Goal: Task Accomplishment & Management: Use online tool/utility

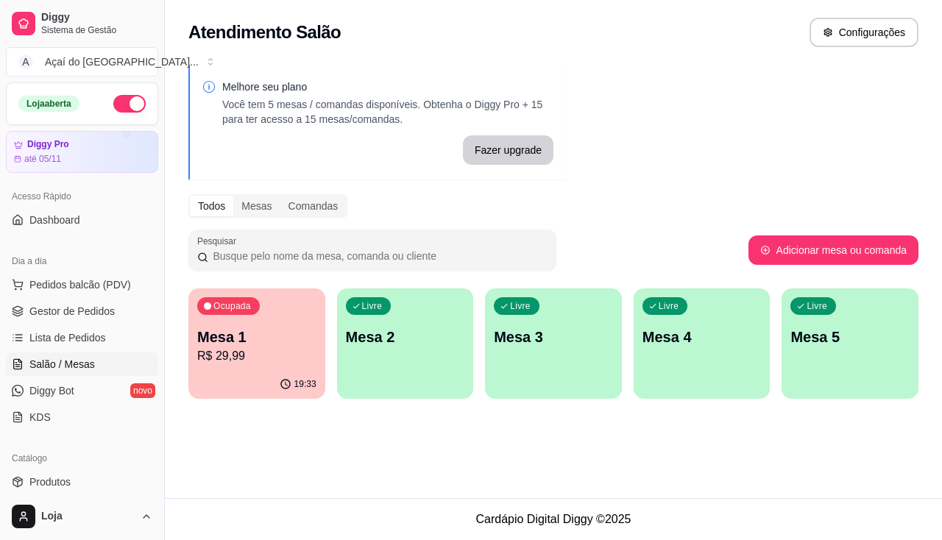
click at [356, 353] on div "Livre Mesa 2" at bounding box center [405, 334] width 137 height 93
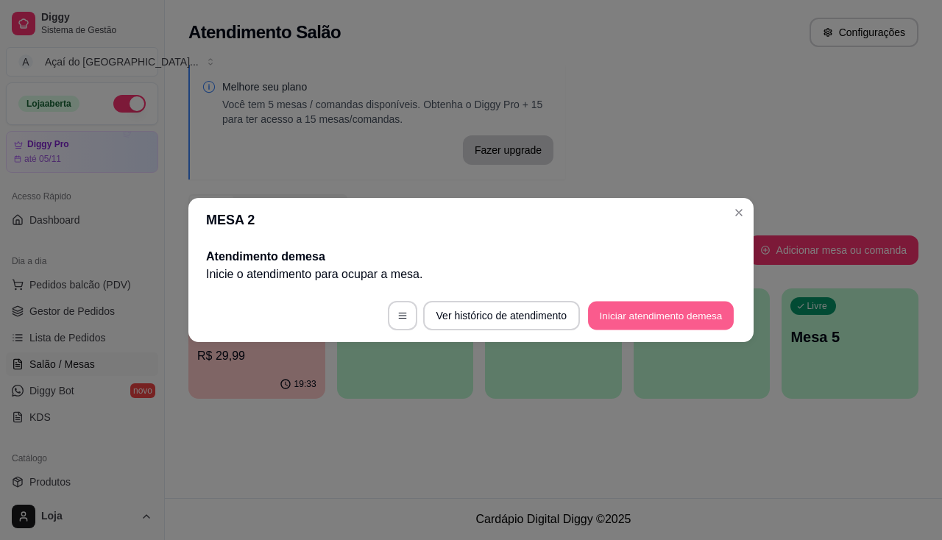
click at [642, 319] on button "Iniciar atendimento de mesa" at bounding box center [661, 316] width 146 height 29
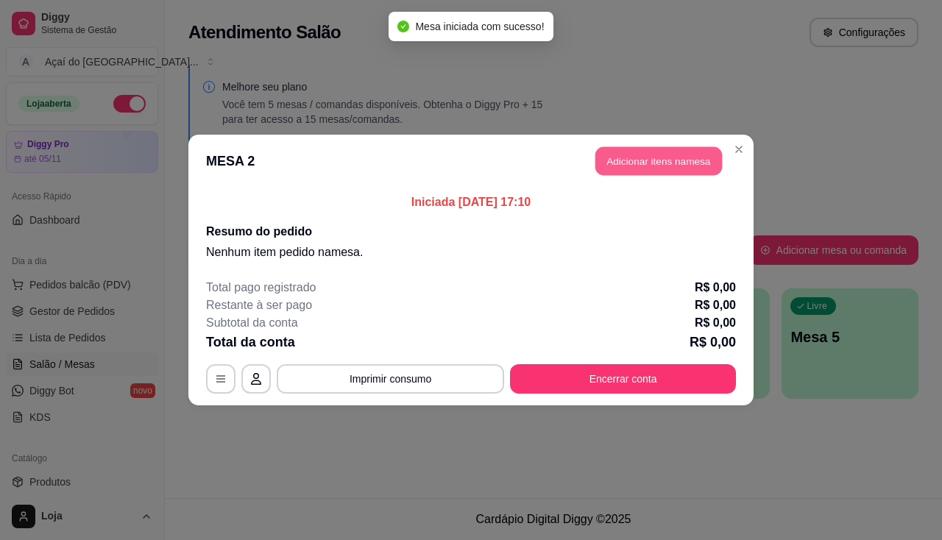
click at [657, 155] on button "Adicionar itens na mesa" at bounding box center [658, 161] width 127 height 29
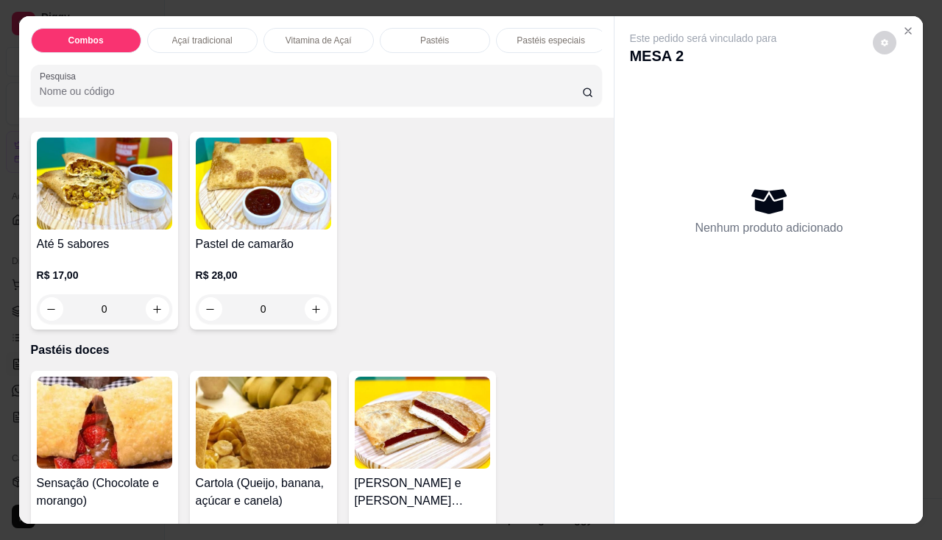
scroll to position [1987, 0]
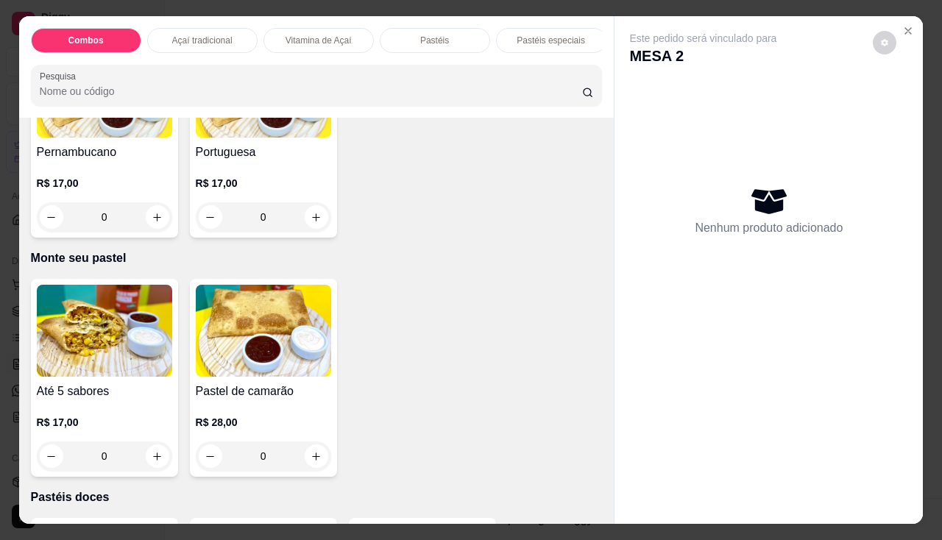
click at [253, 369] on img at bounding box center [263, 331] width 135 height 92
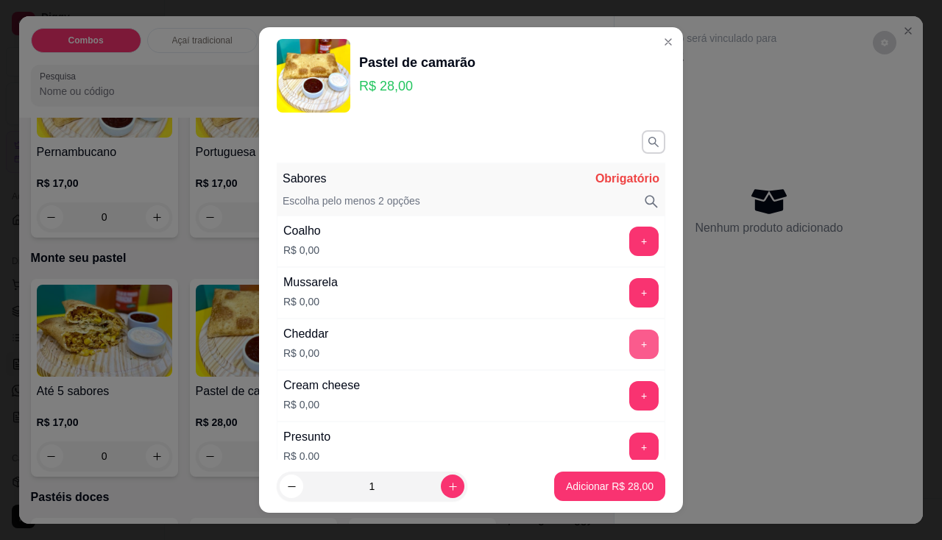
click at [629, 341] on button "+" at bounding box center [643, 344] width 29 height 29
click at [629, 289] on button "+" at bounding box center [643, 292] width 29 height 29
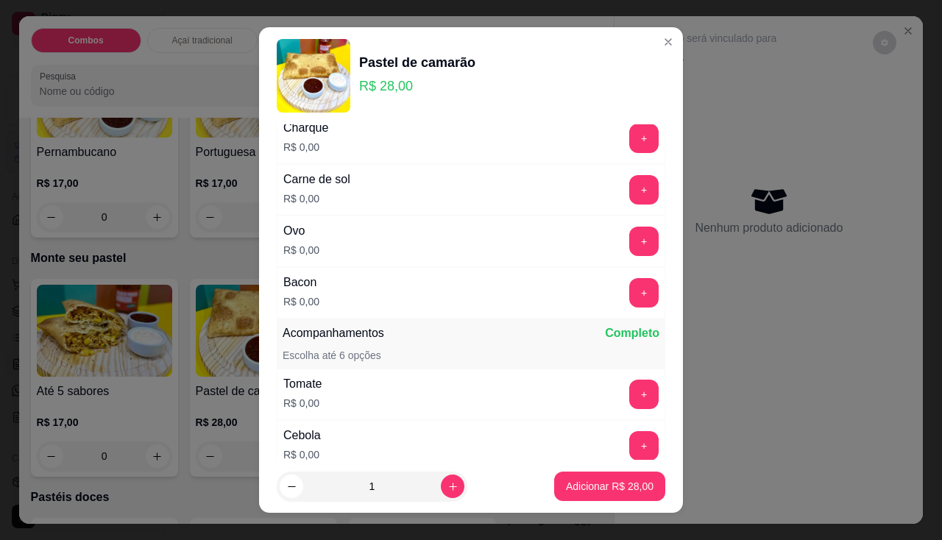
scroll to position [662, 0]
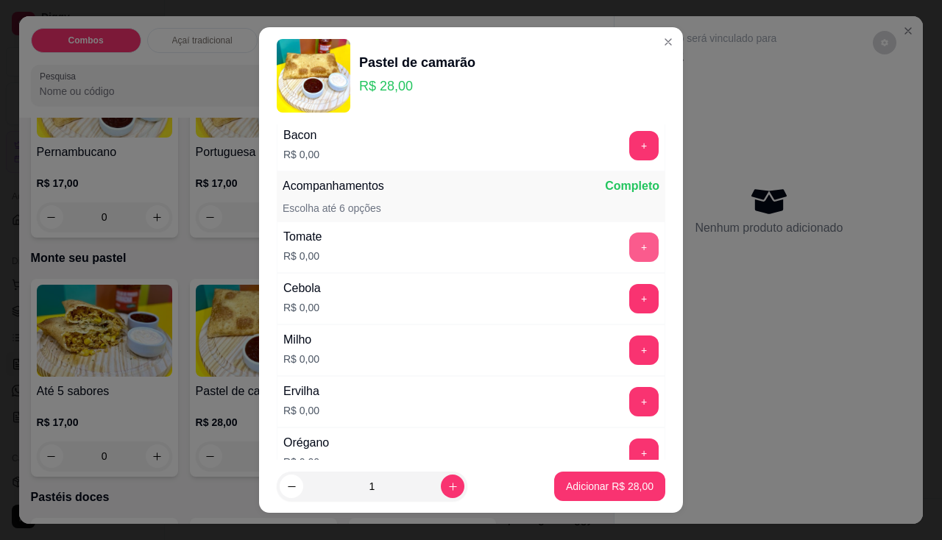
click at [629, 251] on button "+" at bounding box center [643, 246] width 29 height 29
click at [629, 294] on button "+" at bounding box center [643, 298] width 29 height 29
click at [629, 342] on button "+" at bounding box center [643, 349] width 29 height 29
click at [622, 386] on div "Ervilha R$ 0,00 +" at bounding box center [471, 402] width 388 height 52
click at [629, 408] on button "+" at bounding box center [643, 401] width 29 height 29
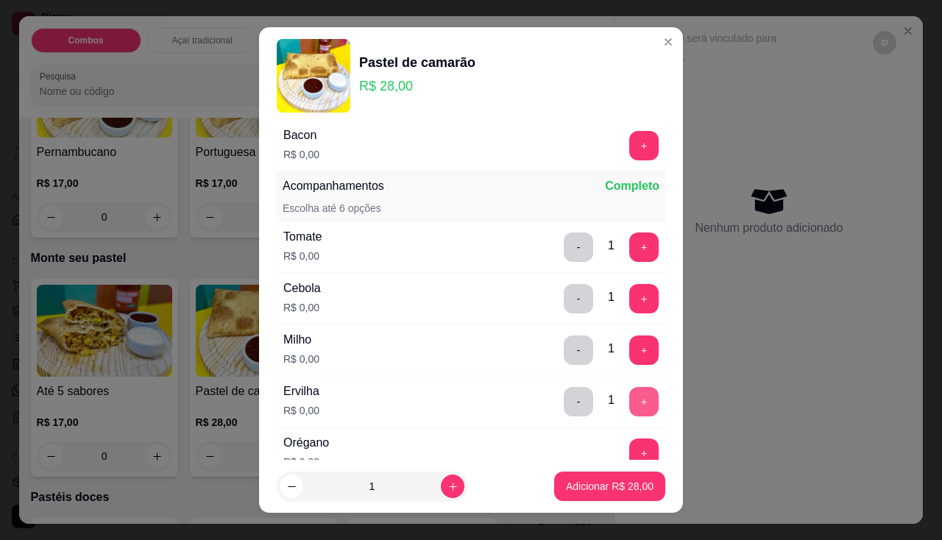
scroll to position [809, 0]
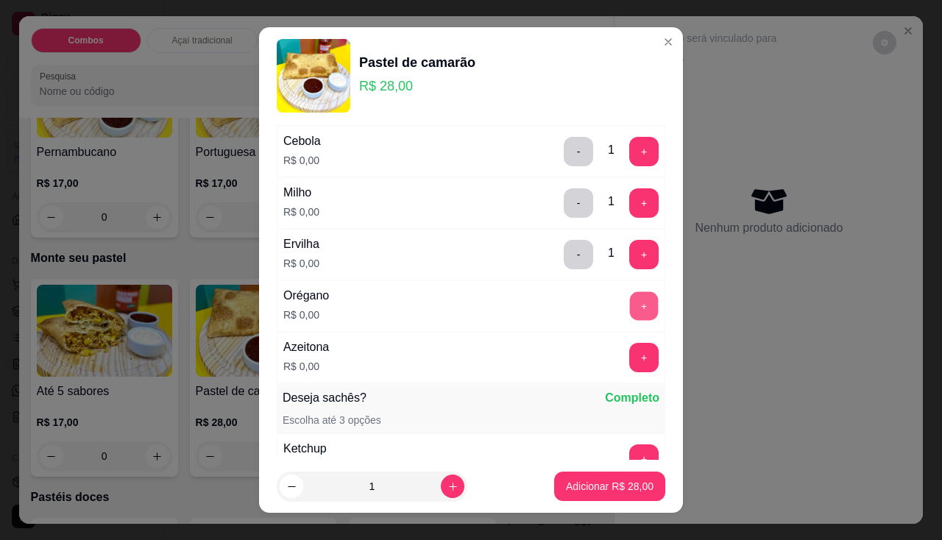
click at [625, 320] on div "+" at bounding box center [643, 305] width 41 height 29
click at [630, 306] on button "+" at bounding box center [644, 305] width 29 height 29
click at [629, 361] on button "+" at bounding box center [643, 357] width 29 height 29
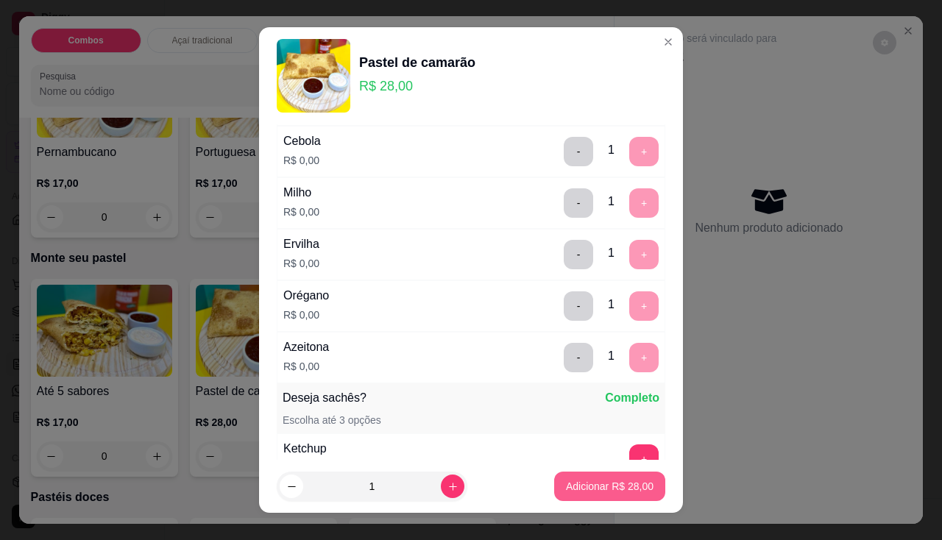
click at [611, 494] on button "Adicionar R$ 28,00" at bounding box center [609, 486] width 111 height 29
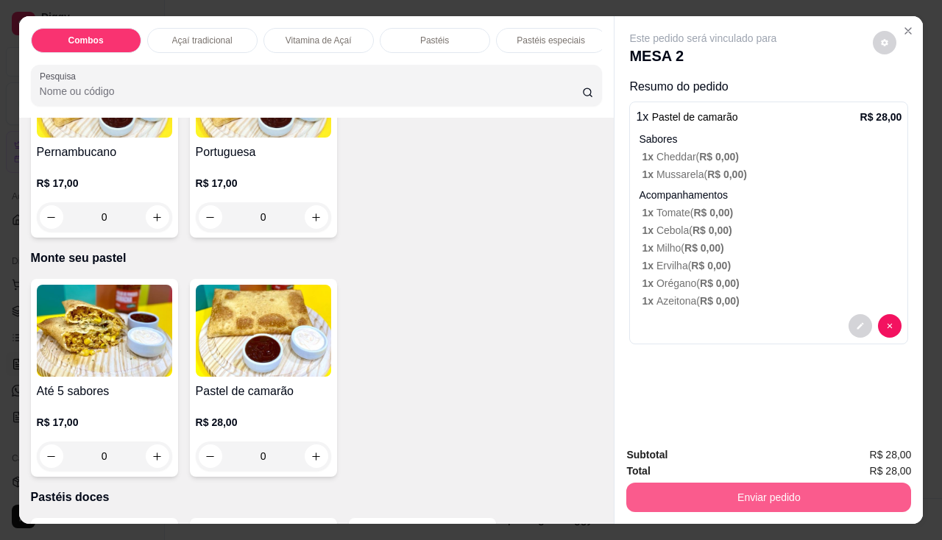
click at [681, 487] on button "Enviar pedido" at bounding box center [768, 497] width 285 height 29
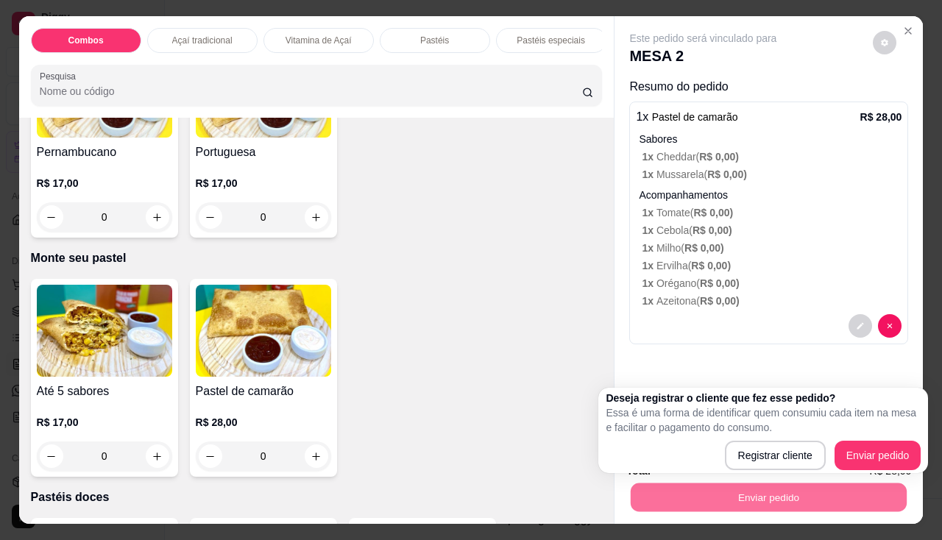
click at [549, 401] on div "Até 5 sabores R$ 17,00 0 Pastel de camarão R$ 28,00 0" at bounding box center [317, 378] width 572 height 198
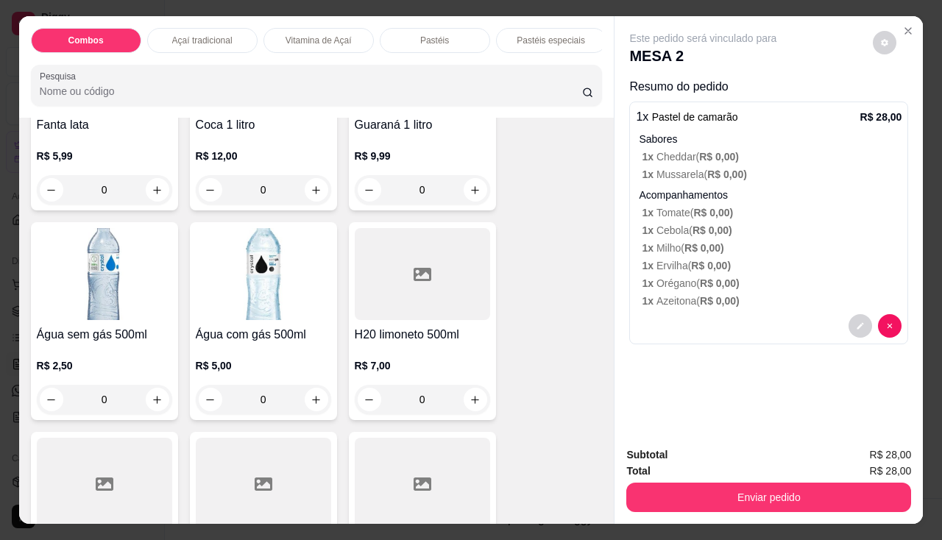
scroll to position [3752, 0]
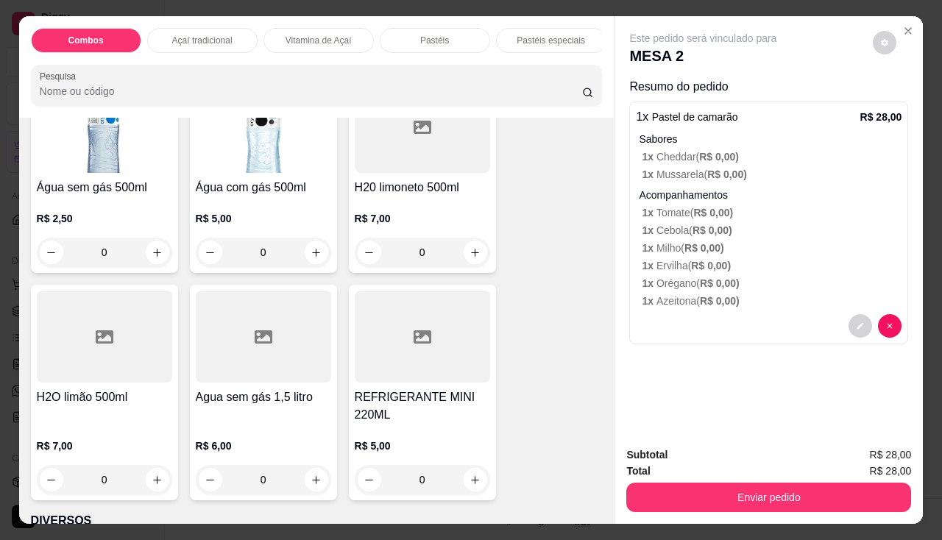
click at [152, 219] on p "R$ 2,50" at bounding box center [104, 218] width 135 height 15
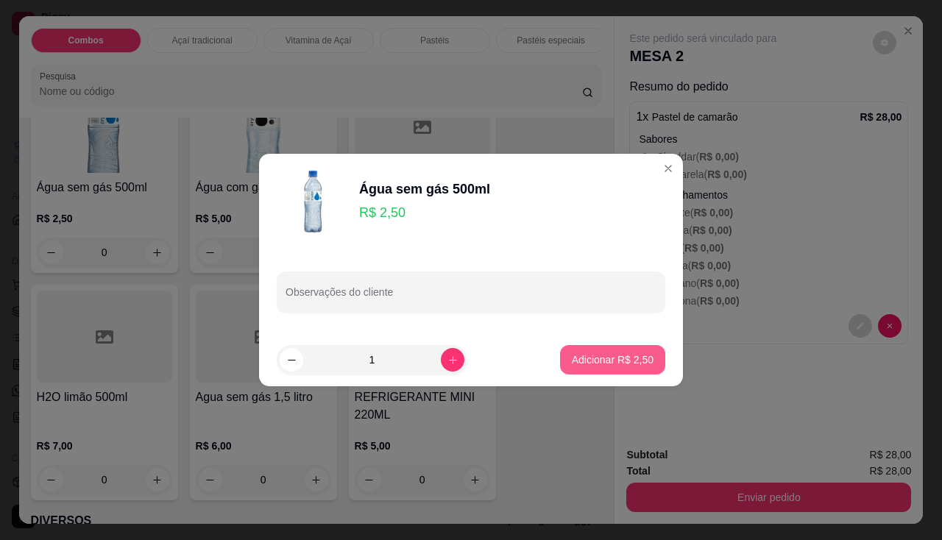
click at [588, 355] on p "Adicionar R$ 2,50" at bounding box center [613, 359] width 82 height 15
type input "1"
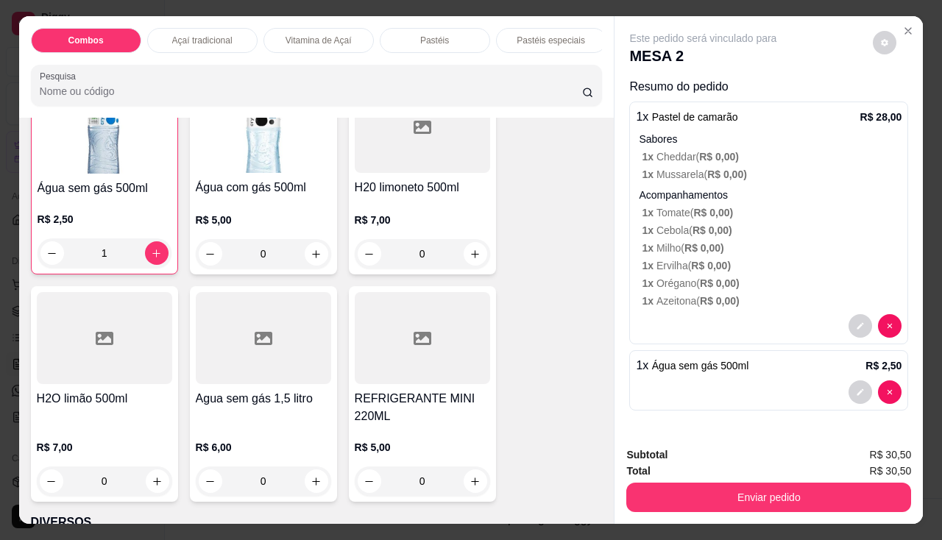
scroll to position [3753, 0]
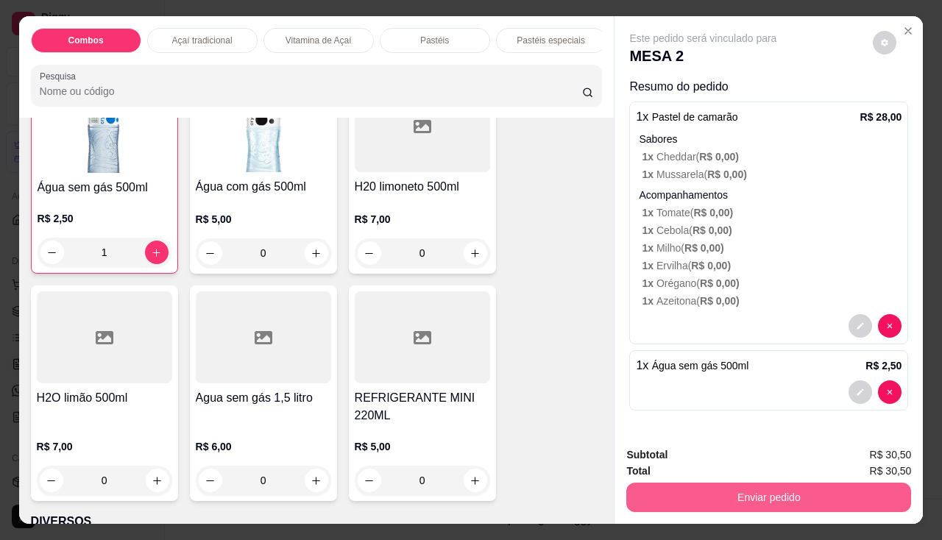
click at [695, 484] on button "Enviar pedido" at bounding box center [768, 497] width 285 height 29
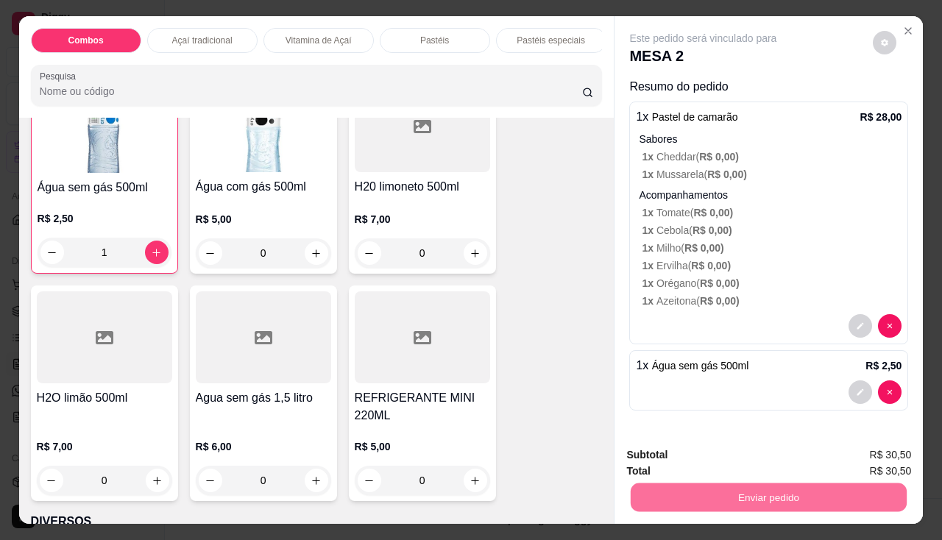
click at [873, 460] on button "Enviar pedido" at bounding box center [872, 456] width 83 height 28
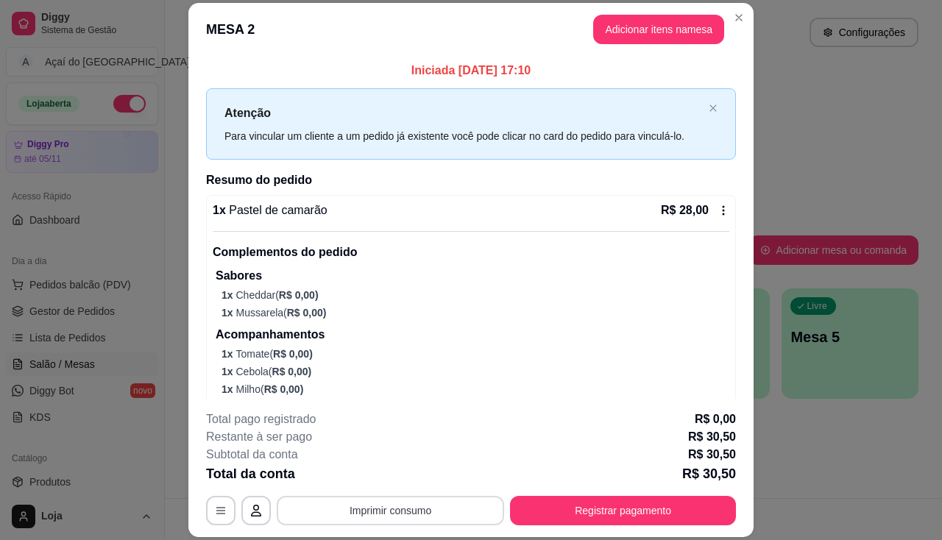
click at [372, 507] on button "Imprimir consumo" at bounding box center [390, 510] width 227 height 29
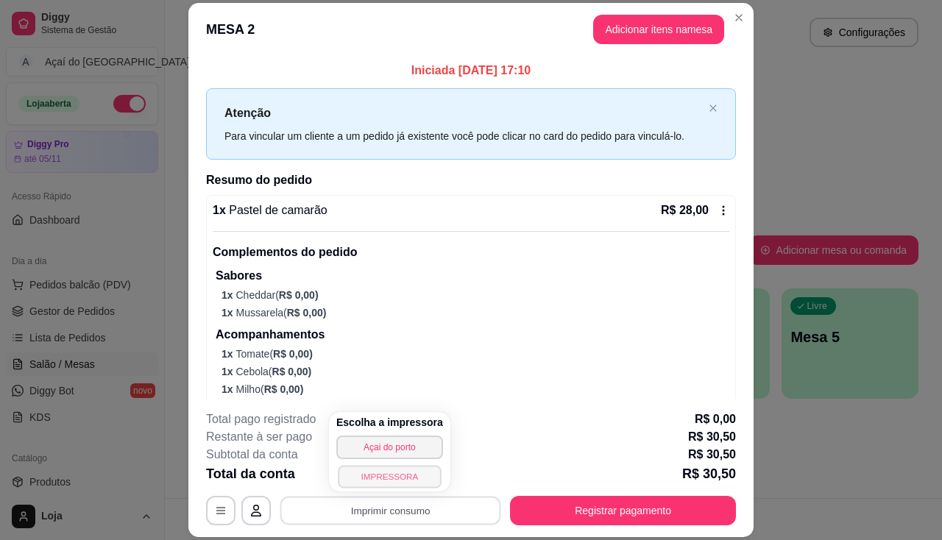
click at [394, 479] on button "IMPRESSORA" at bounding box center [389, 476] width 103 height 23
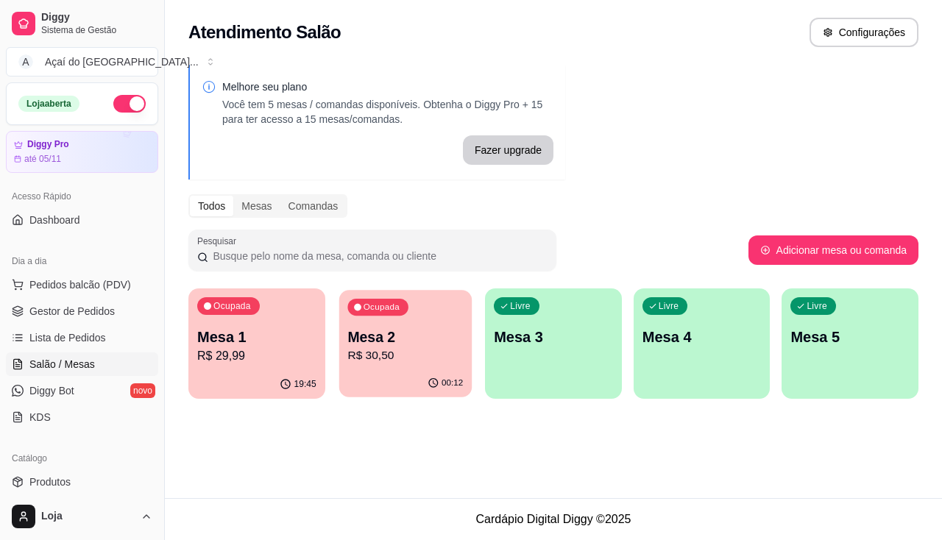
click at [413, 353] on p "R$ 30,50" at bounding box center [405, 355] width 116 height 17
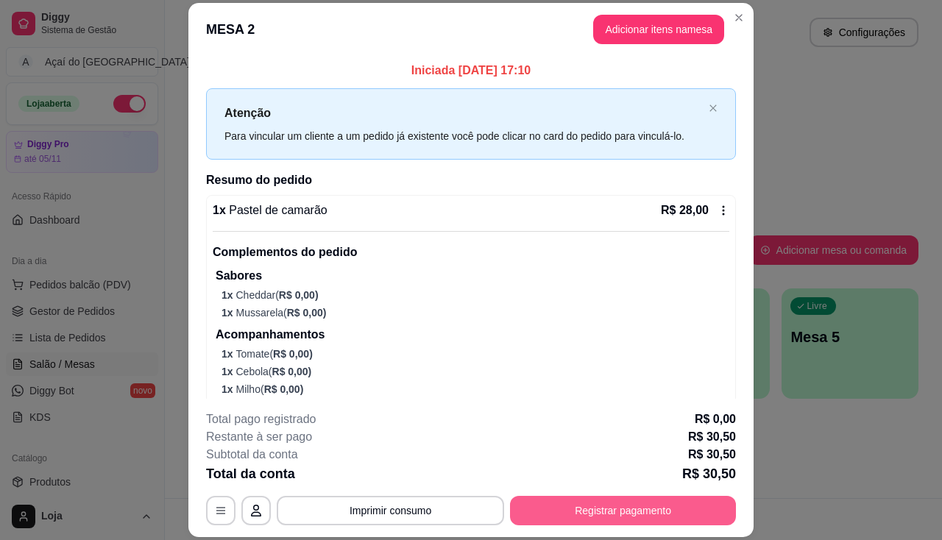
click at [669, 508] on button "Registrar pagamento" at bounding box center [623, 510] width 226 height 29
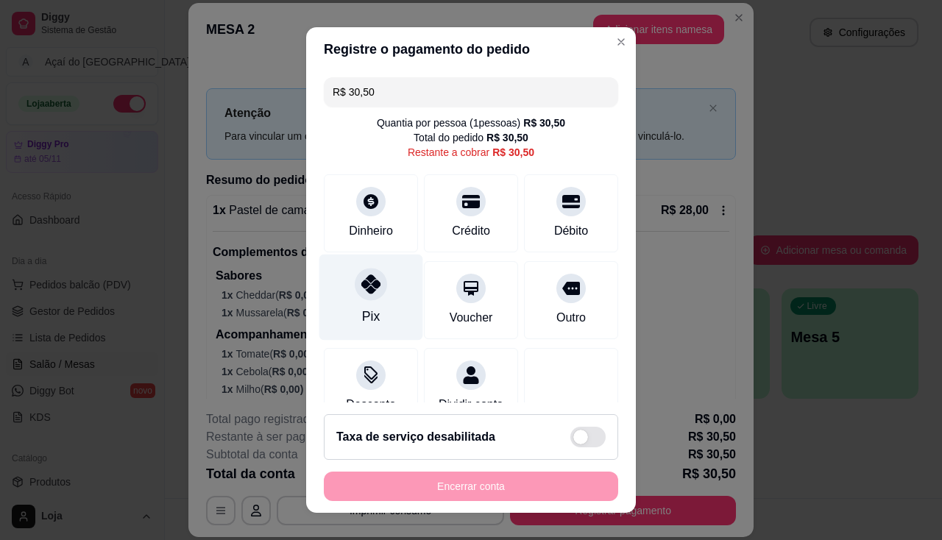
click at [371, 316] on div "Pix" at bounding box center [371, 297] width 104 height 86
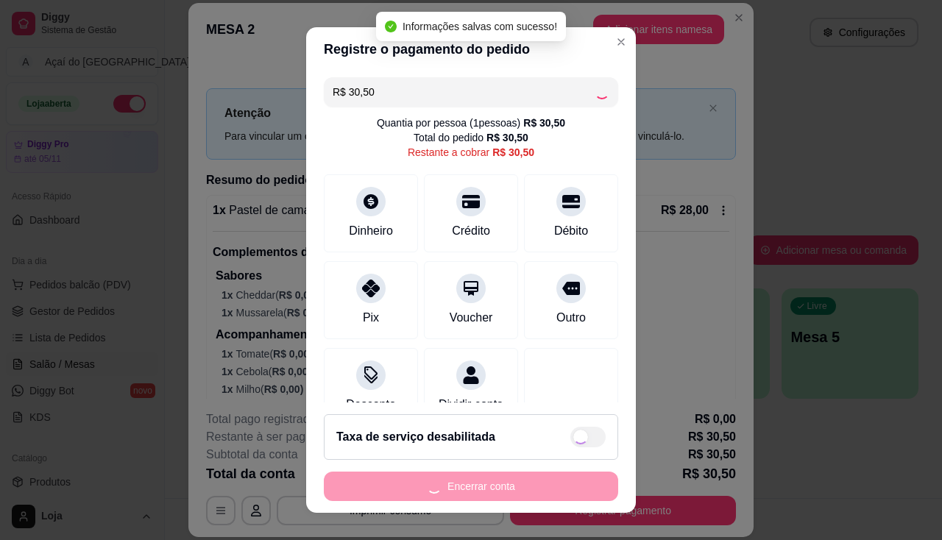
type input "R$ 0,00"
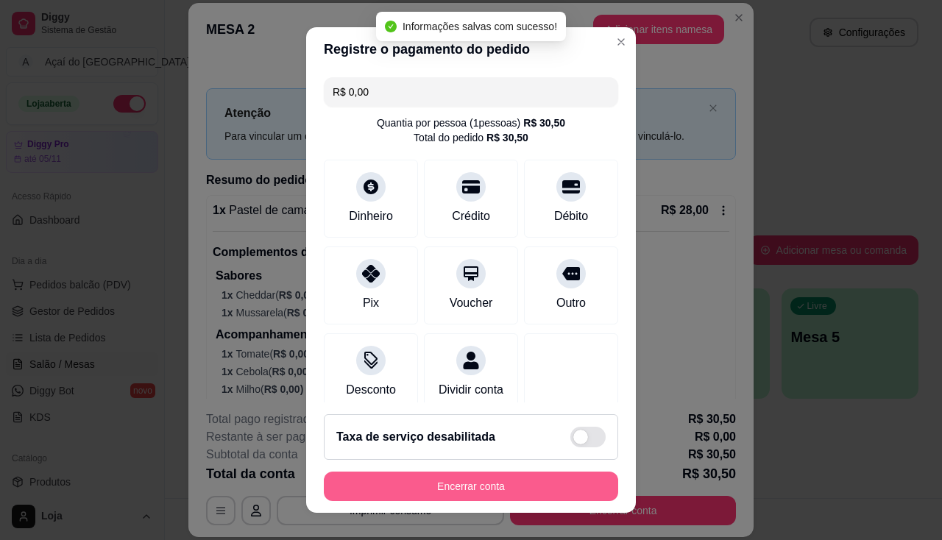
click at [460, 494] on button "Encerrar conta" at bounding box center [471, 486] width 294 height 29
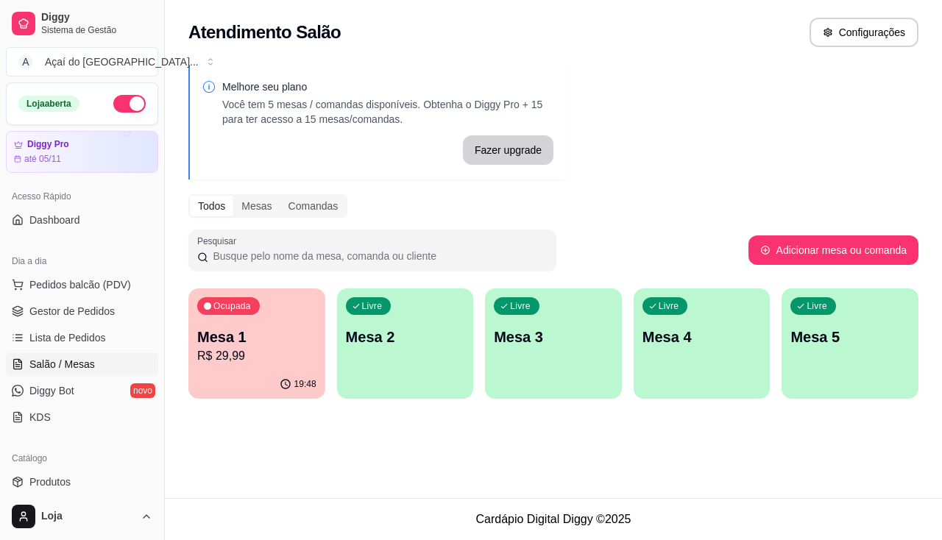
click at [421, 369] on div "Livre Mesa 2" at bounding box center [405, 334] width 137 height 93
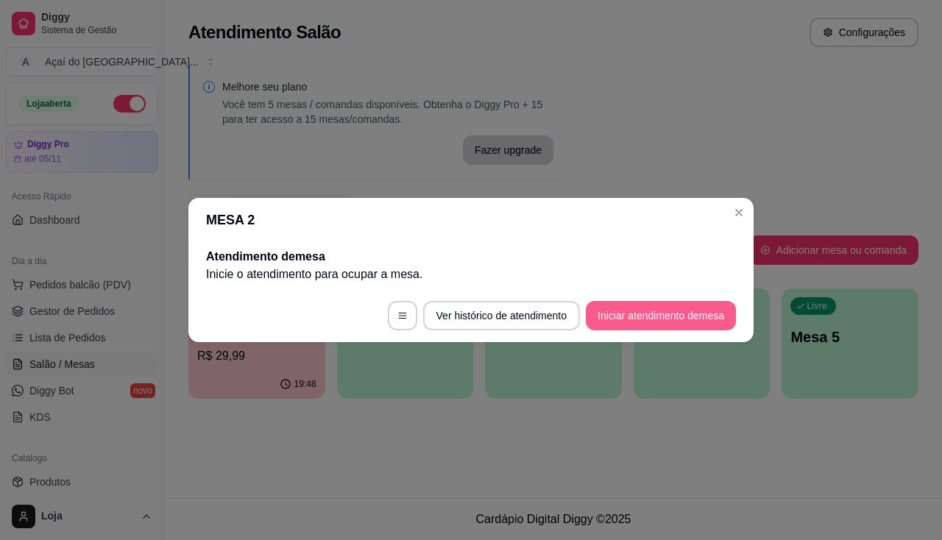
click at [600, 314] on button "Iniciar atendimento de mesa" at bounding box center [661, 315] width 150 height 29
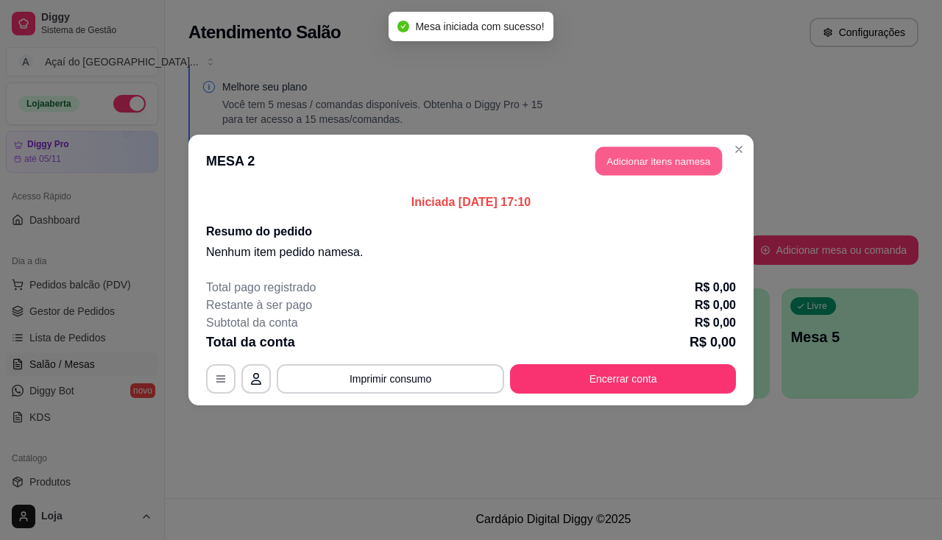
click at [663, 148] on button "Adicionar itens na mesa" at bounding box center [658, 161] width 127 height 29
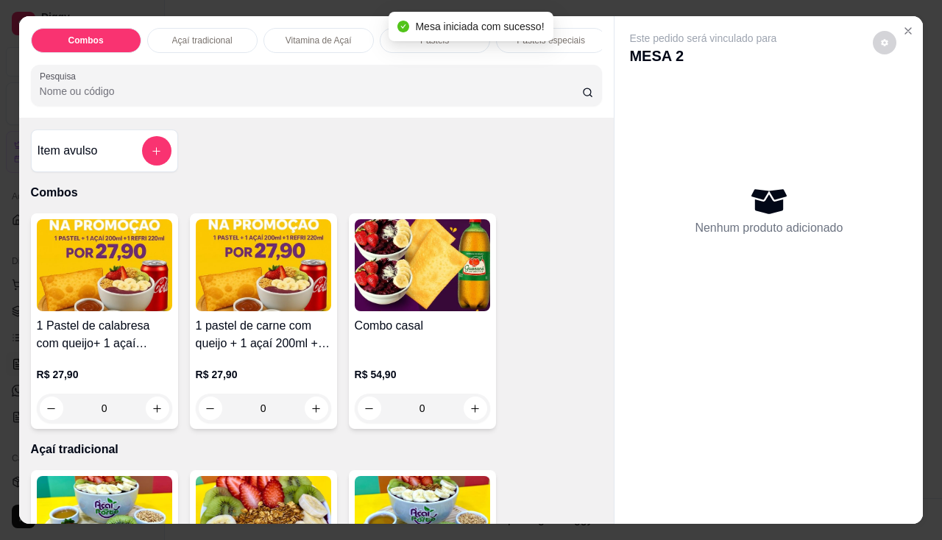
scroll to position [147, 0]
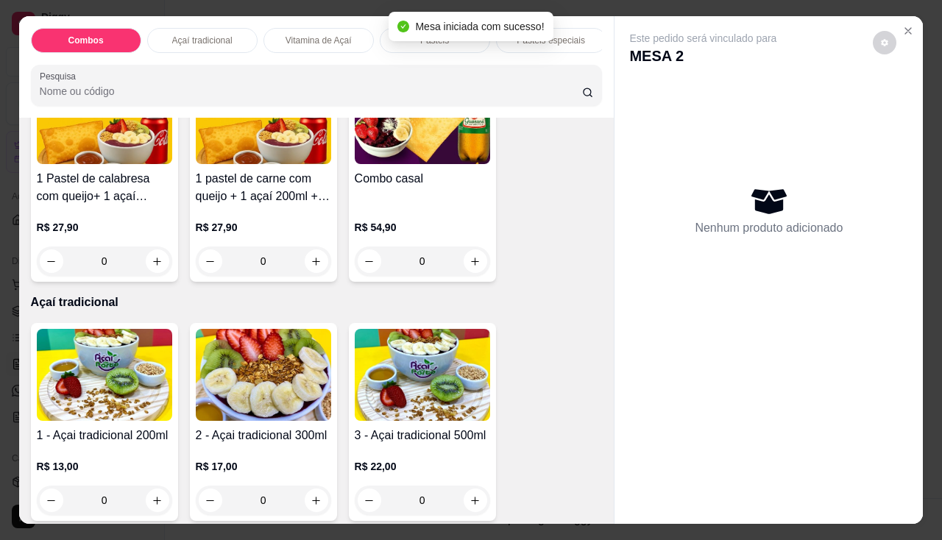
click at [77, 370] on img at bounding box center [104, 375] width 135 height 92
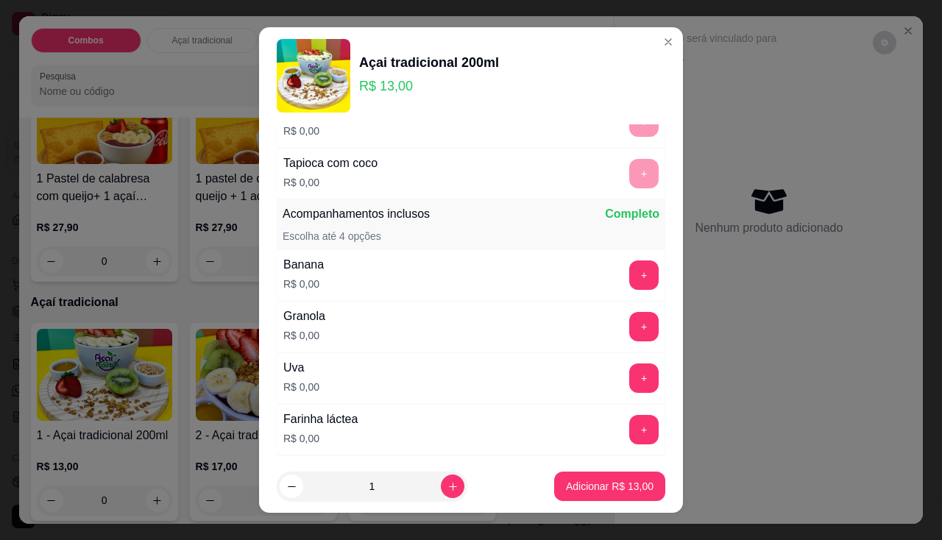
scroll to position [294, 0]
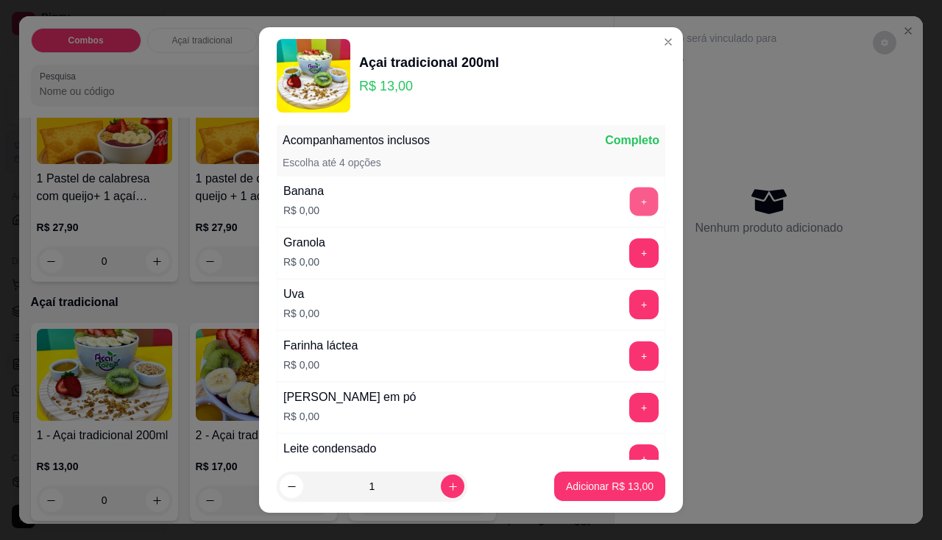
click at [630, 192] on button "+" at bounding box center [644, 201] width 29 height 29
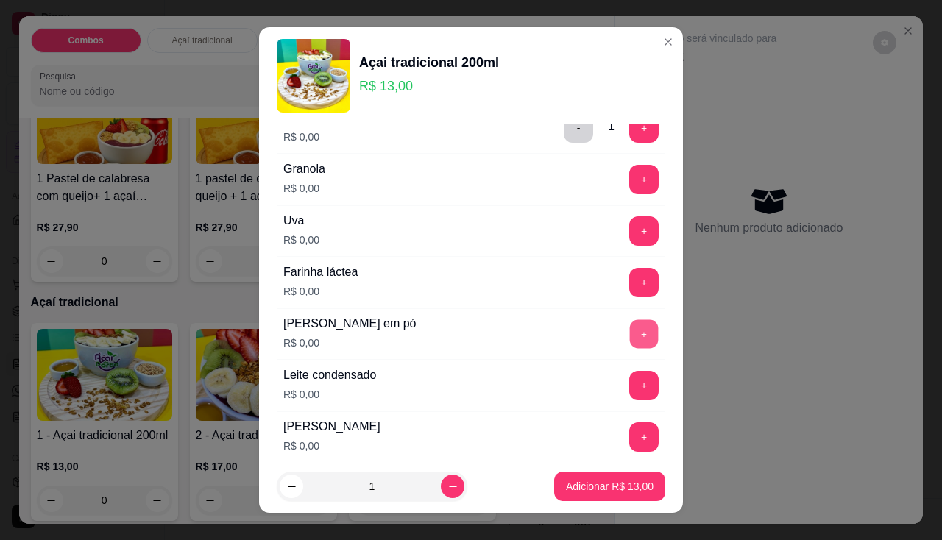
click at [630, 327] on button "+" at bounding box center [644, 333] width 29 height 29
click at [629, 182] on button "+" at bounding box center [643, 179] width 29 height 29
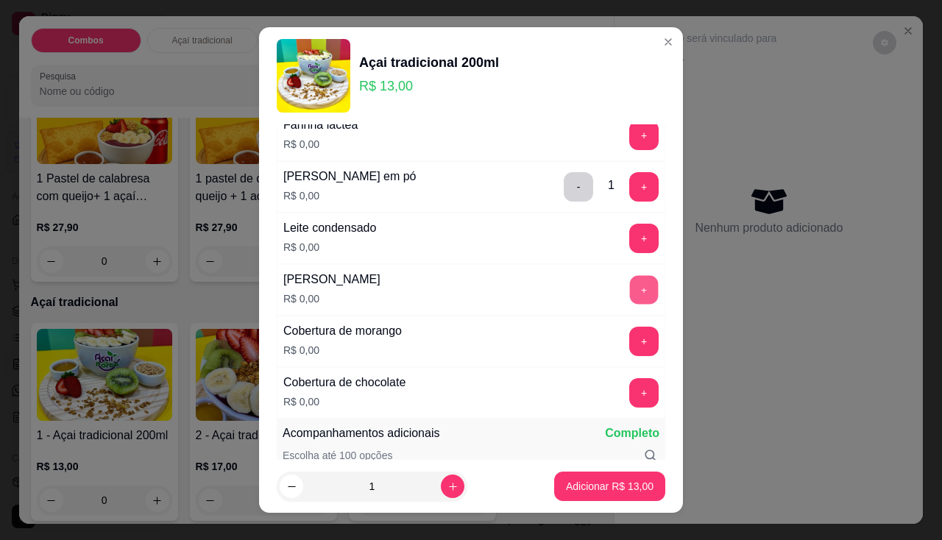
click at [630, 286] on button "+" at bounding box center [644, 289] width 29 height 29
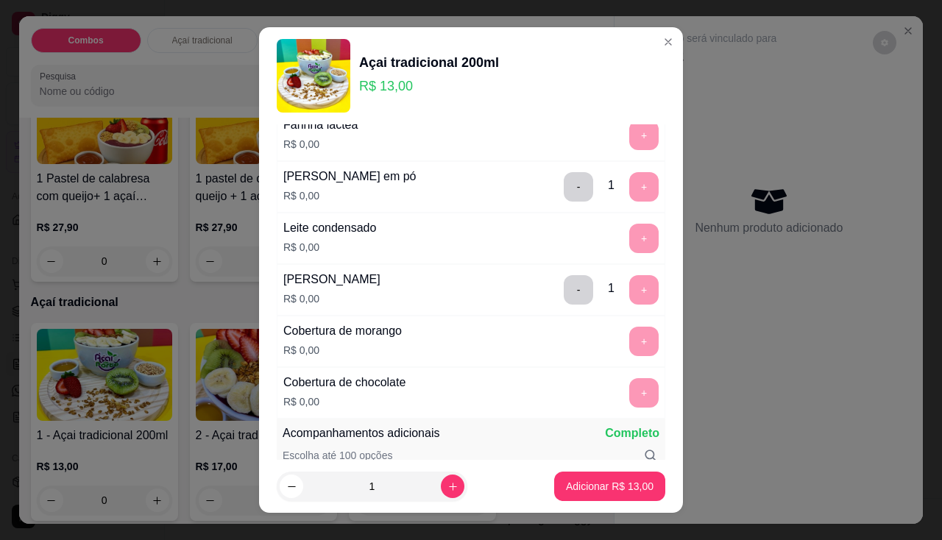
click at [593, 505] on footer "1 Adicionar R$ 13,00" at bounding box center [471, 486] width 424 height 53
click at [606, 491] on p "Adicionar R$ 13,00" at bounding box center [610, 486] width 88 height 15
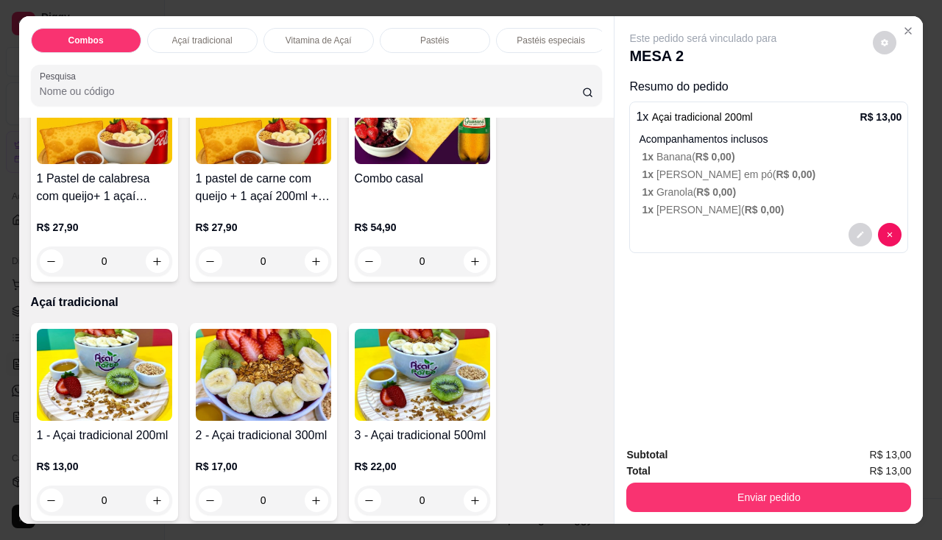
click at [709, 479] on div "Enviar pedido" at bounding box center [768, 495] width 285 height 33
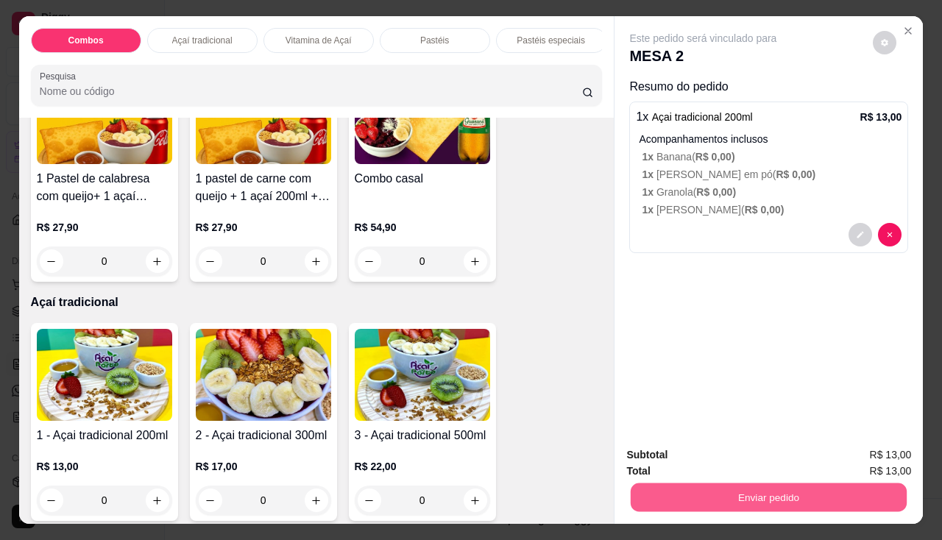
click at [711, 489] on button "Enviar pedido" at bounding box center [769, 497] width 276 height 29
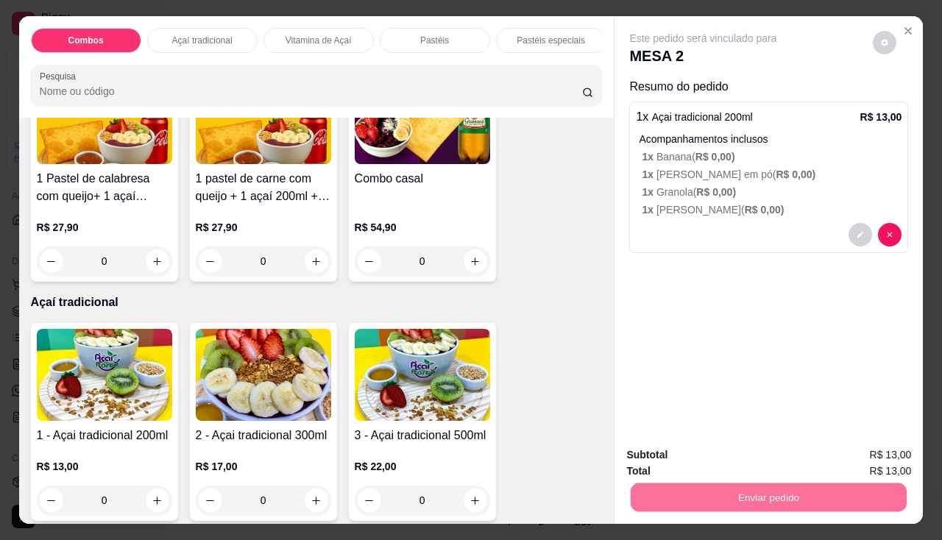
click at [839, 452] on button "Enviar pedido" at bounding box center [872, 456] width 83 height 28
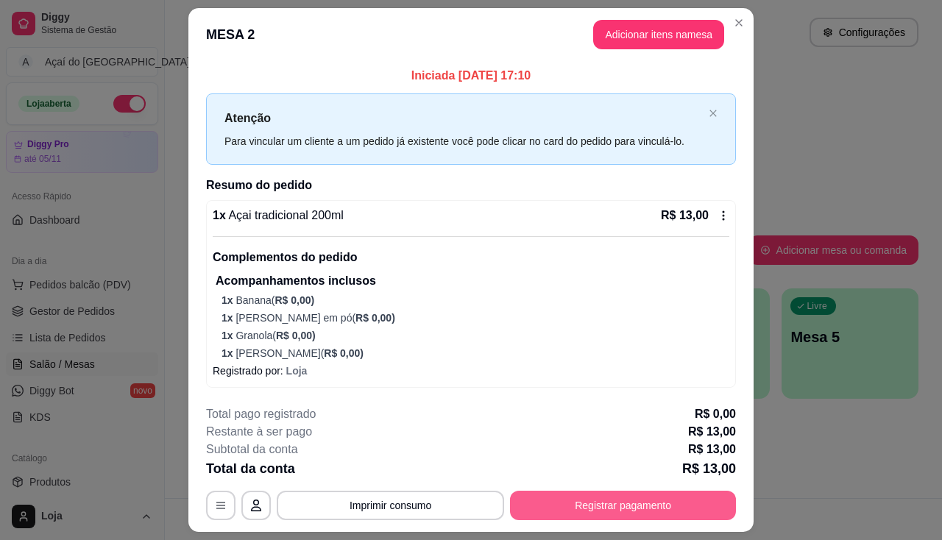
click at [714, 499] on button "Registrar pagamento" at bounding box center [623, 505] width 226 height 29
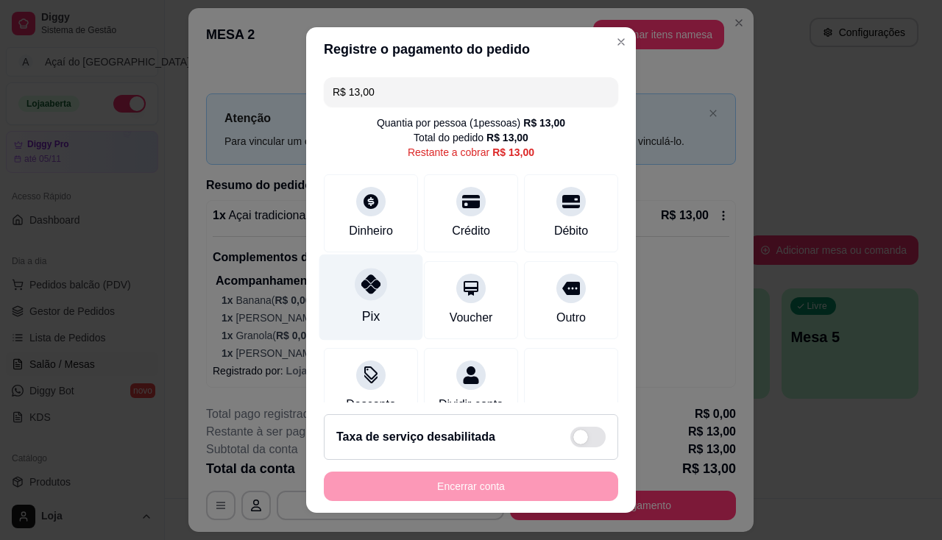
click at [362, 312] on div "Pix" at bounding box center [371, 316] width 18 height 19
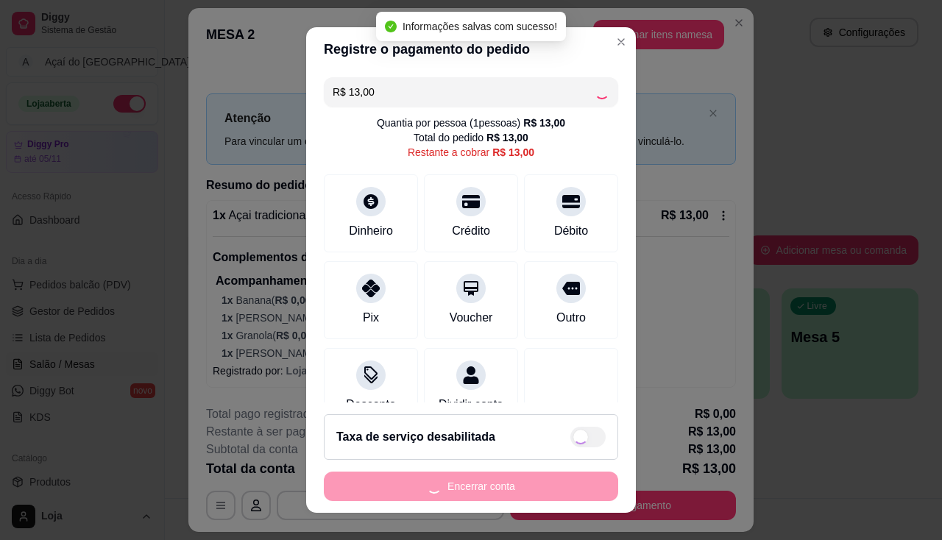
type input "R$ 0,00"
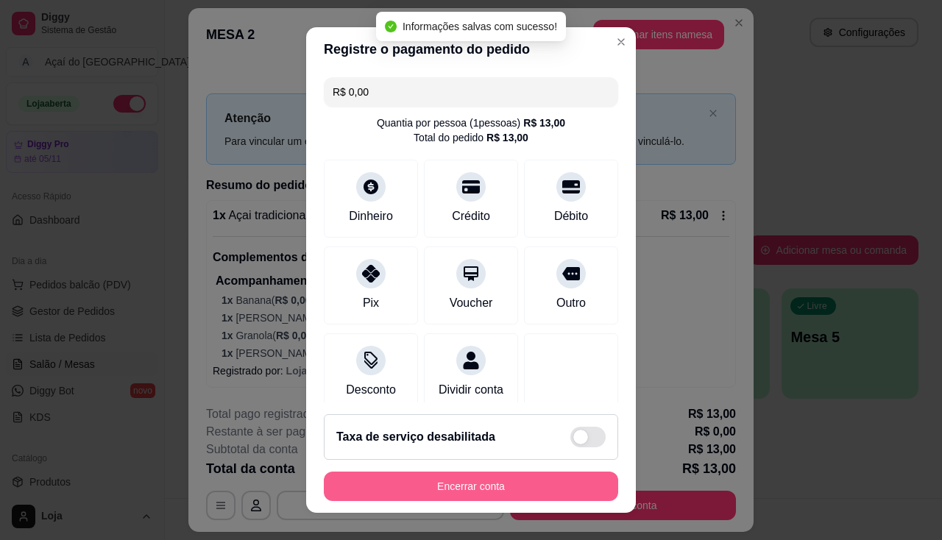
click at [412, 484] on button "Encerrar conta" at bounding box center [471, 486] width 294 height 29
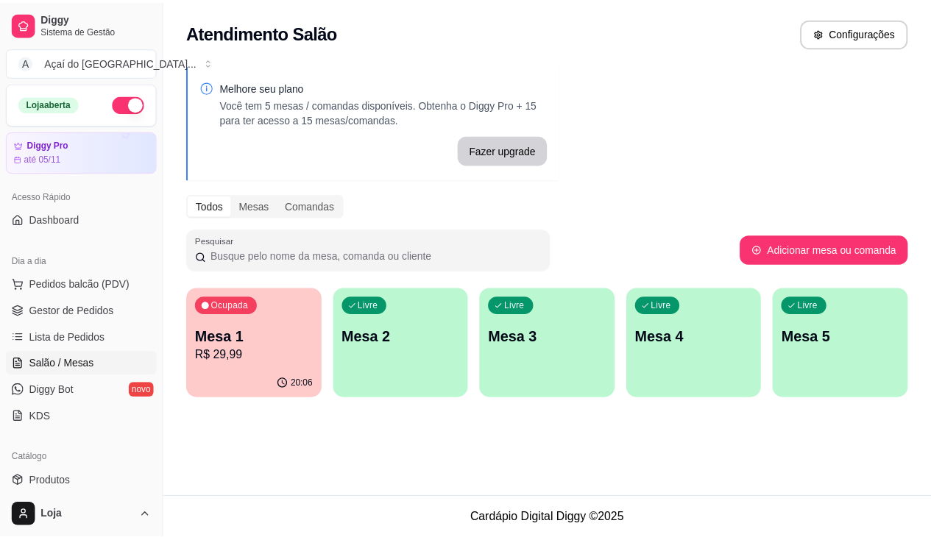
scroll to position [74, 0]
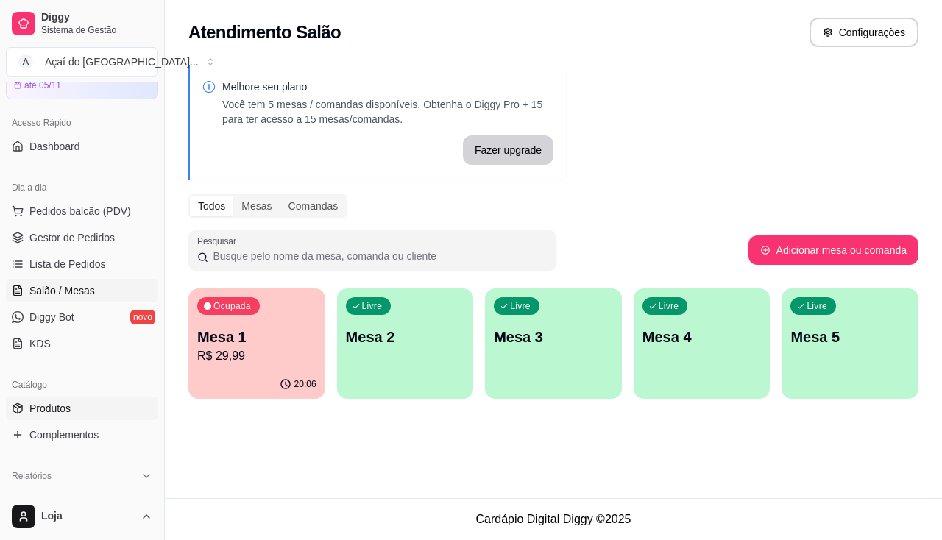
click at [66, 407] on span "Produtos" at bounding box center [49, 408] width 41 height 15
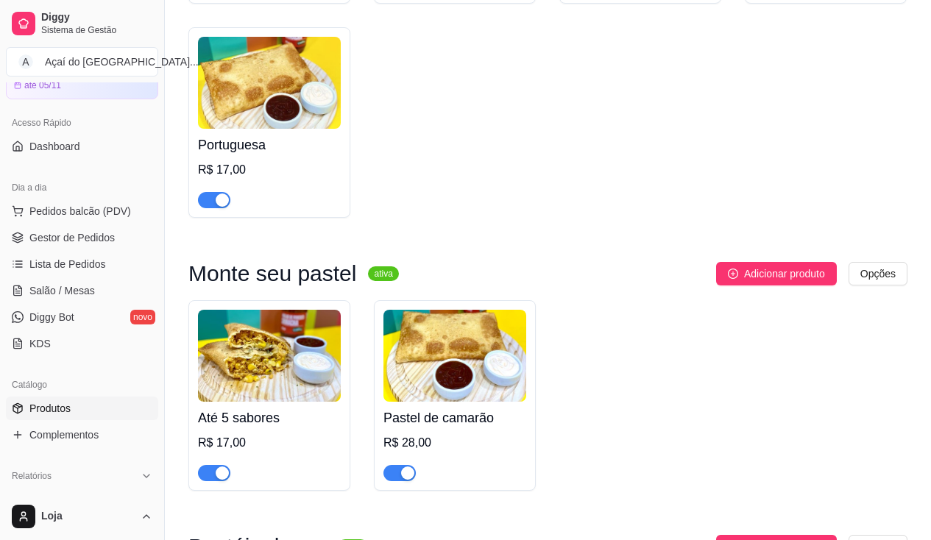
scroll to position [3237, 0]
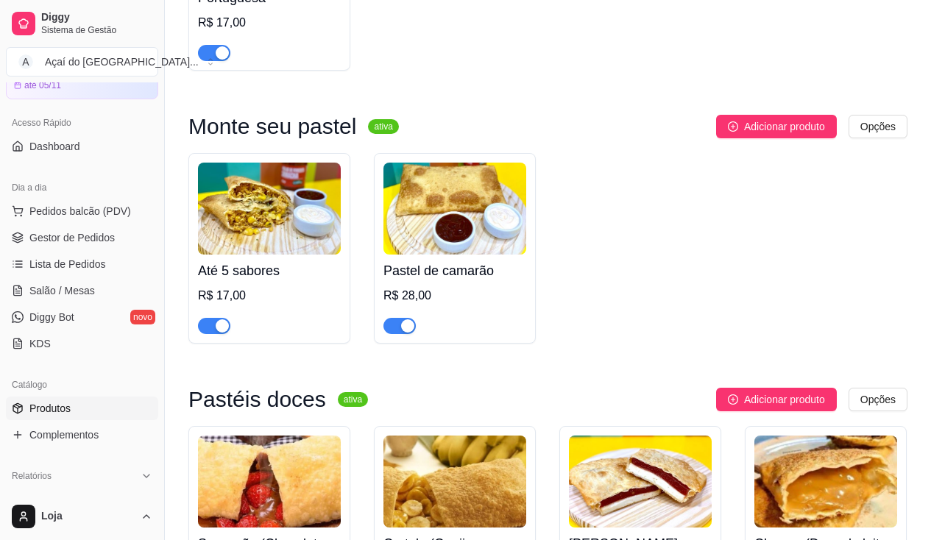
click at [391, 334] on span "button" at bounding box center [399, 326] width 32 height 16
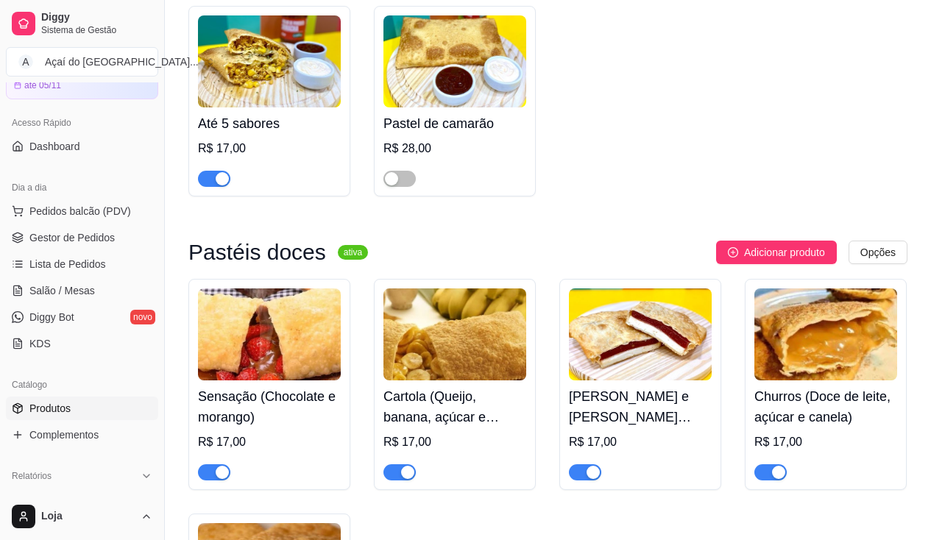
scroll to position [3458, 0]
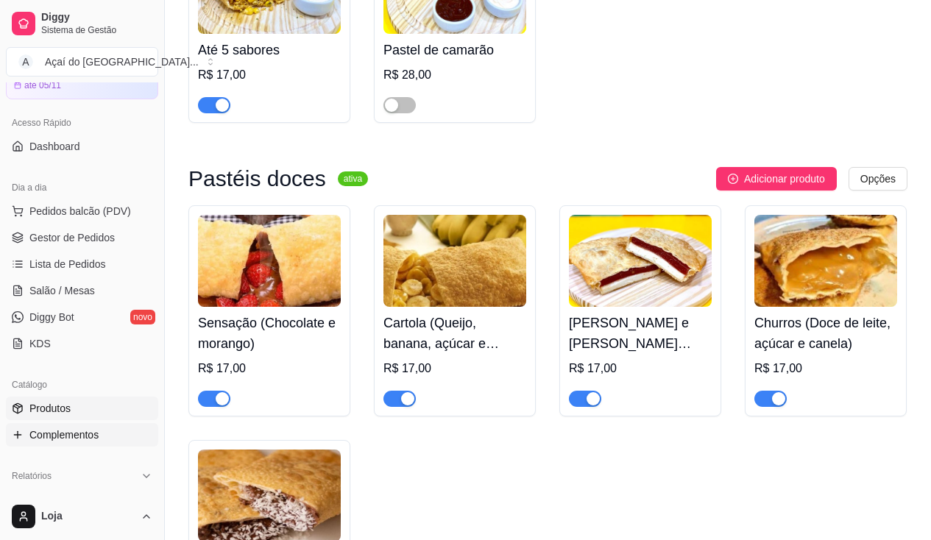
click at [99, 441] on span "Complementos" at bounding box center [63, 434] width 69 height 15
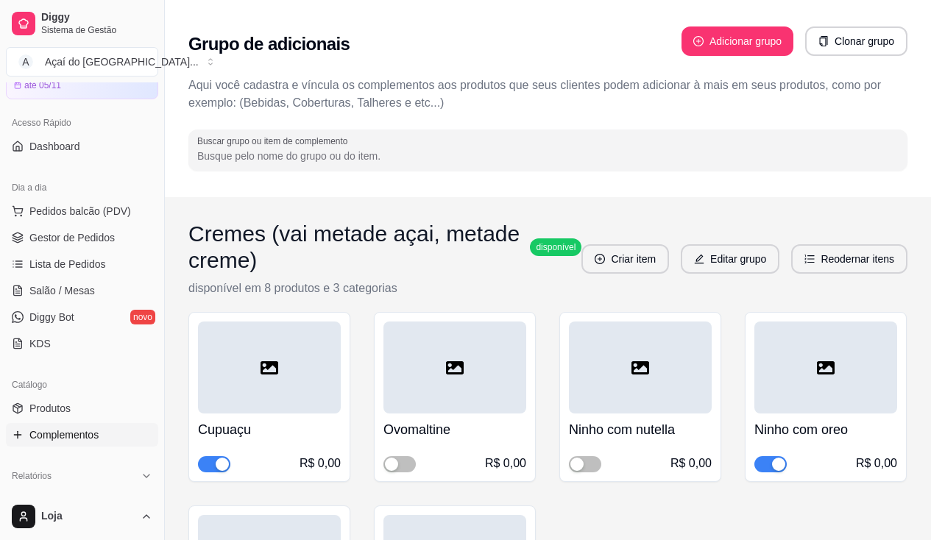
scroll to position [221, 0]
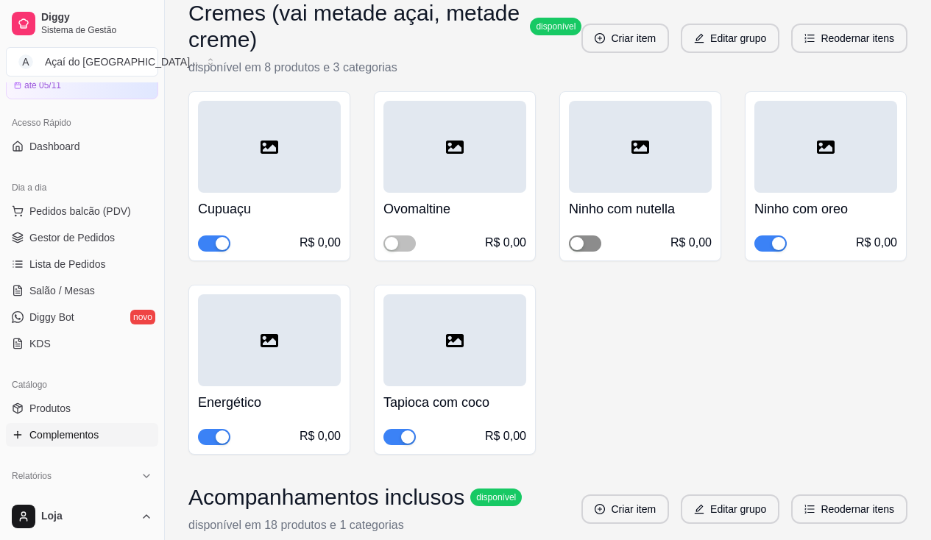
click at [596, 238] on span "button" at bounding box center [585, 243] width 32 height 16
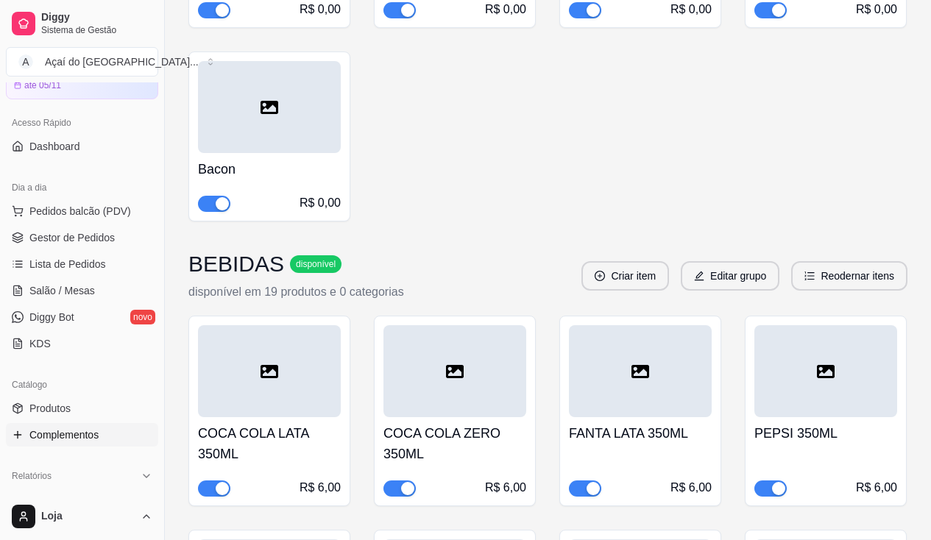
scroll to position [6254, 0]
